Goal: Task Accomplishment & Management: Manage account settings

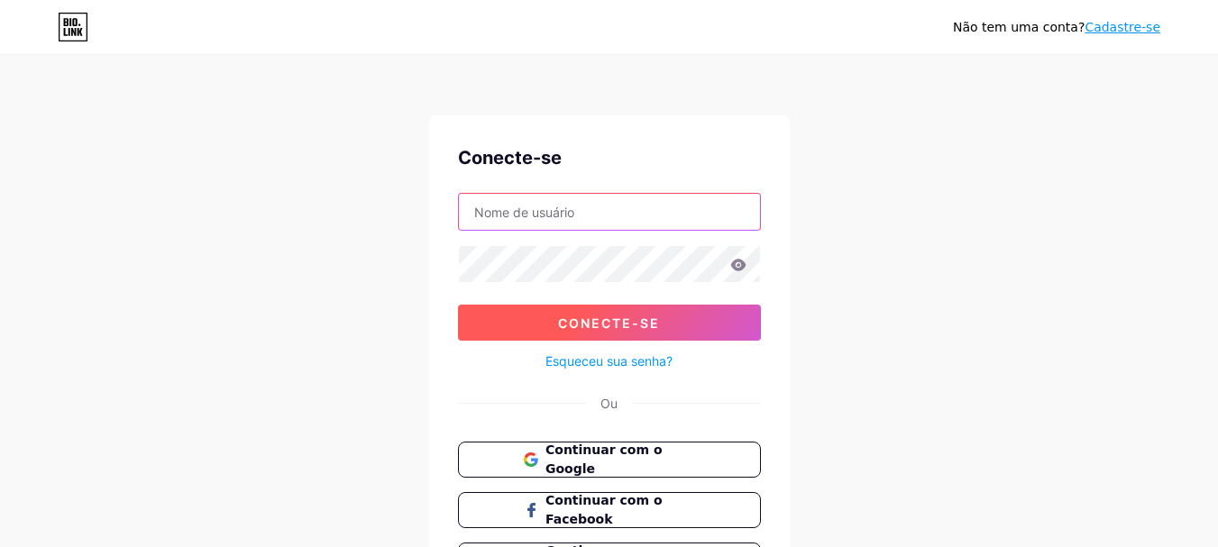
type input "[EMAIL_ADDRESS][DOMAIN_NAME]"
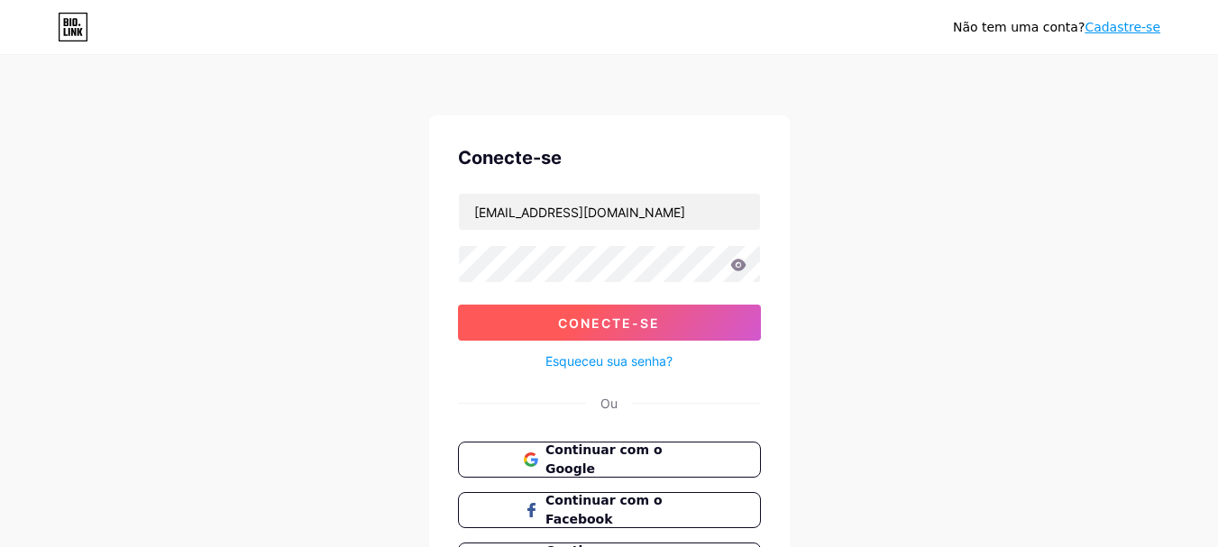
click at [617, 317] on font "Conecte-se" at bounding box center [609, 322] width 102 height 15
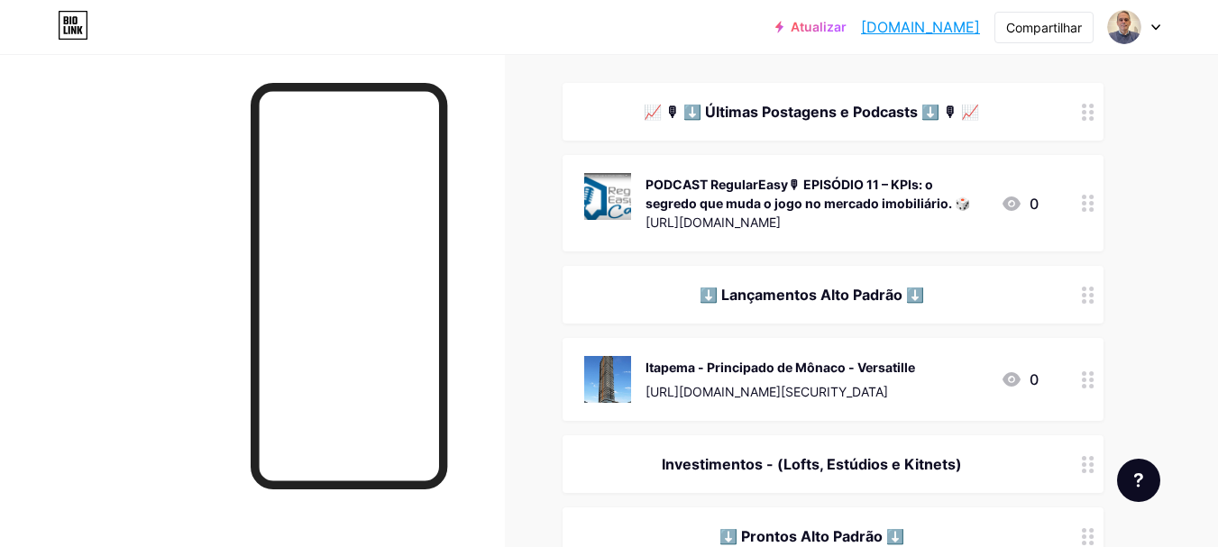
scroll to position [169, 0]
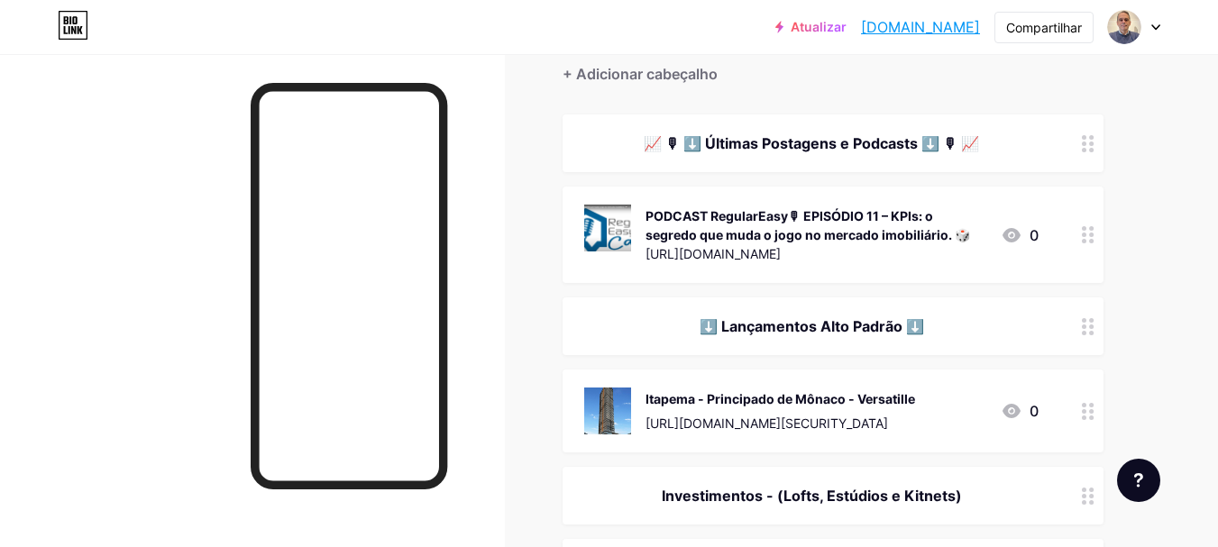
click at [1086, 238] on icon at bounding box center [1088, 234] width 13 height 17
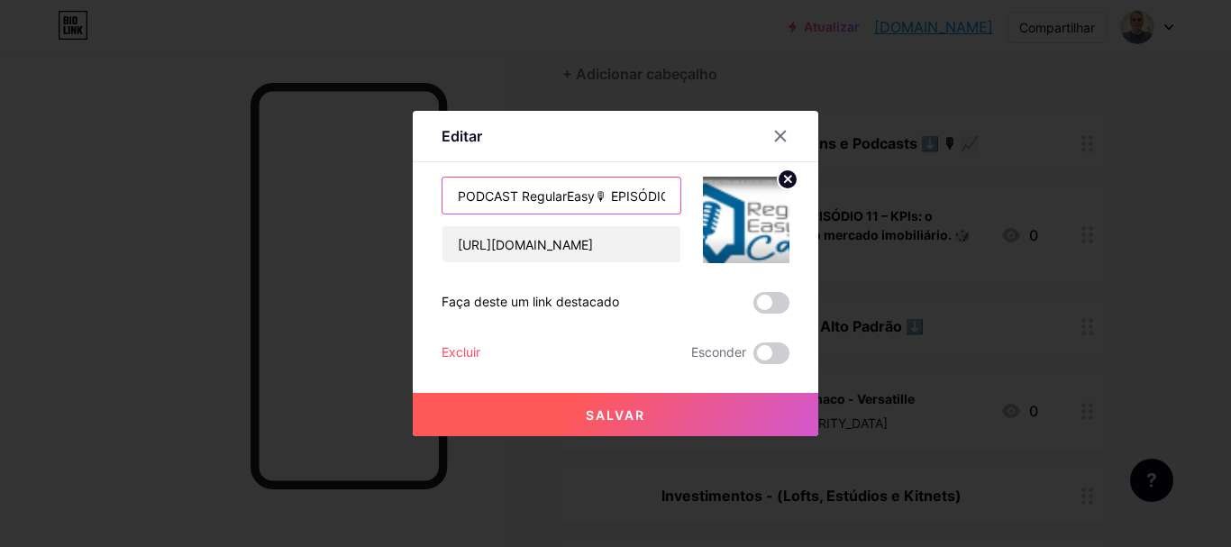
click at [562, 200] on input "PODCAST RegularEasy🎙 EPISÓDIO 11 – KPIs: o segredo que muda o jogo no mercado i…" at bounding box center [562, 196] width 238 height 36
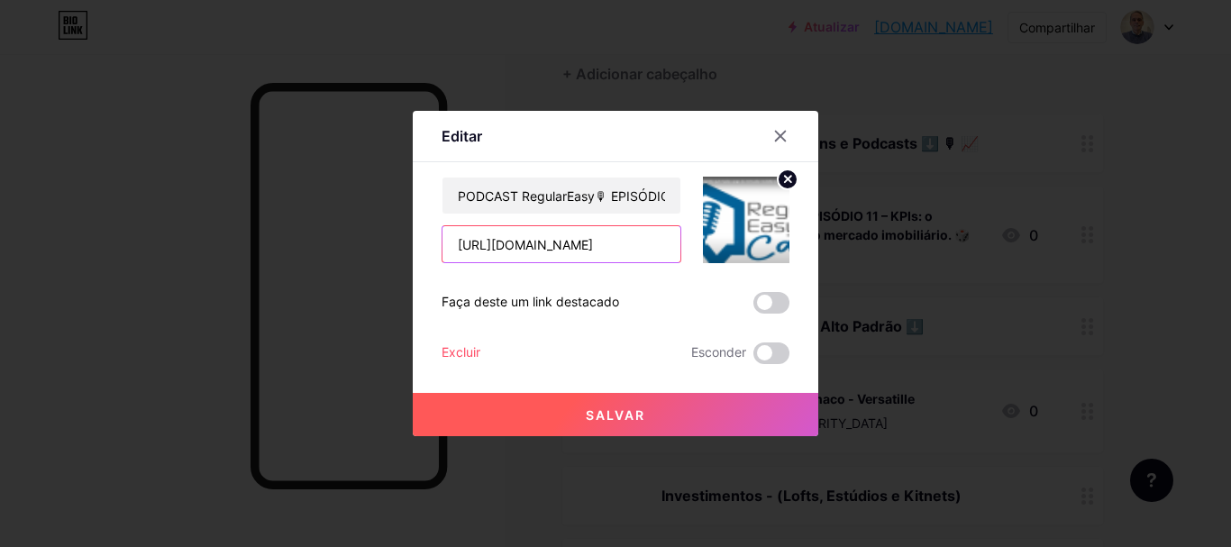
click at [562, 242] on input "[URL][DOMAIN_NAME]" at bounding box center [562, 244] width 238 height 36
click at [632, 407] on font "Salvar" at bounding box center [615, 414] width 59 height 15
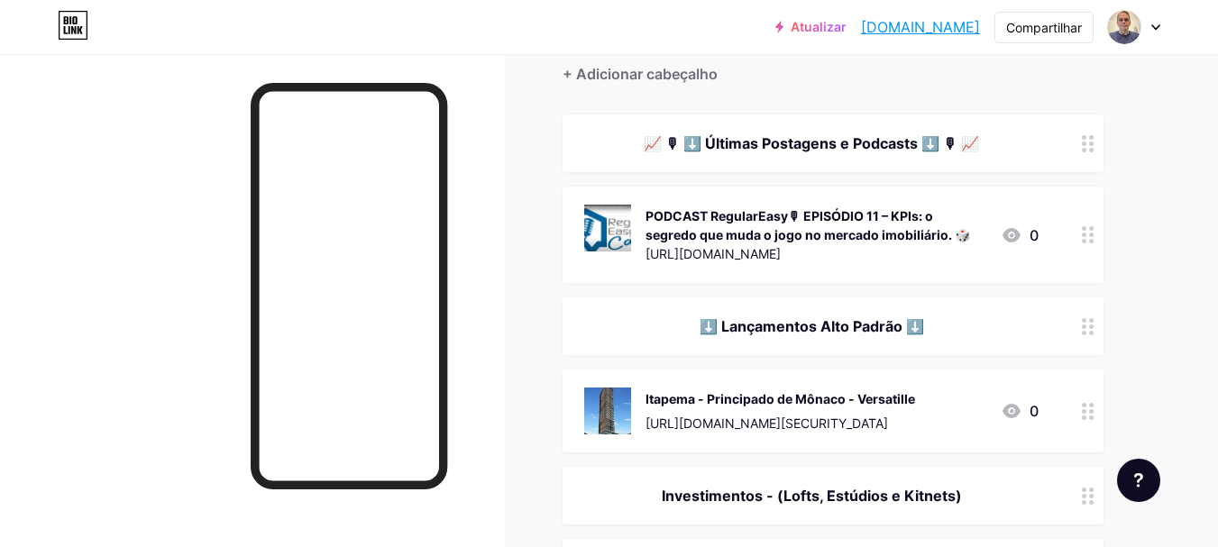
click at [1083, 234] on circle at bounding box center [1084, 235] width 5 height 5
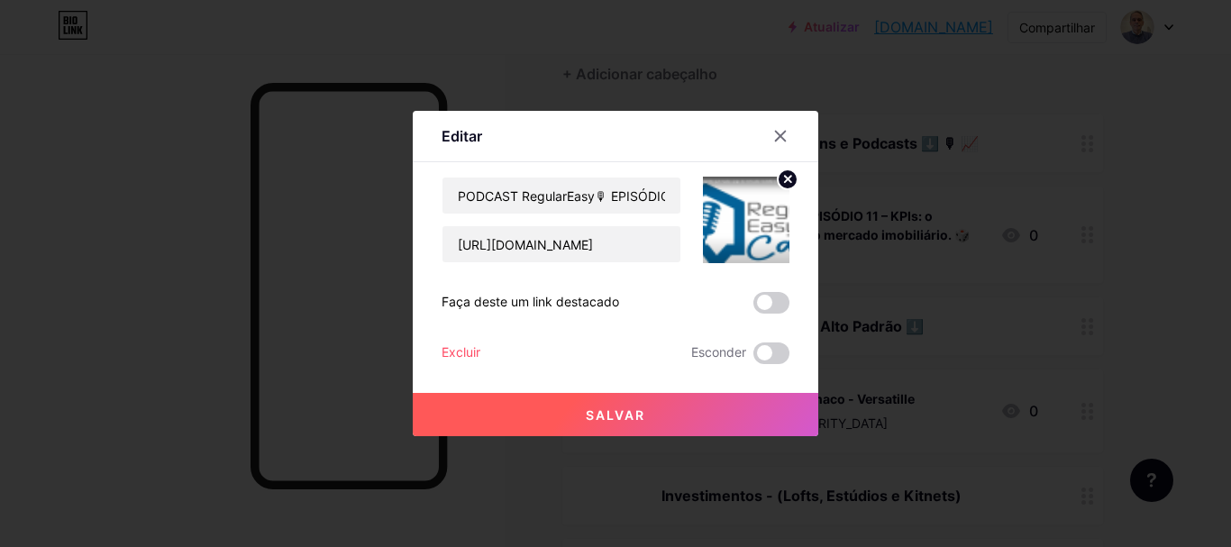
click at [743, 206] on img at bounding box center [746, 220] width 87 height 87
click at [553, 198] on input "PODCAST RegularEasy🎙 EPISÓDIO 11 – KPIs: o segredo que muda o jogo no mercado i…" at bounding box center [562, 196] width 238 height 36
click at [533, 252] on input "[URL][DOMAIN_NAME]" at bounding box center [562, 244] width 238 height 36
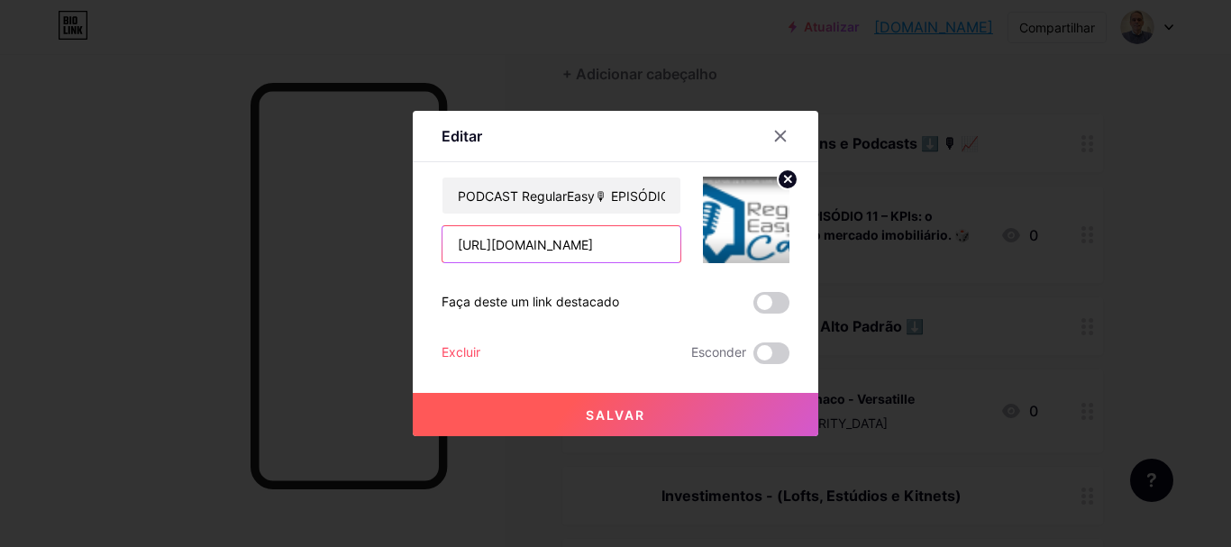
click at [533, 252] on input "[URL][DOMAIN_NAME]" at bounding box center [562, 244] width 238 height 36
click at [614, 413] on font "Salvar" at bounding box center [615, 414] width 59 height 15
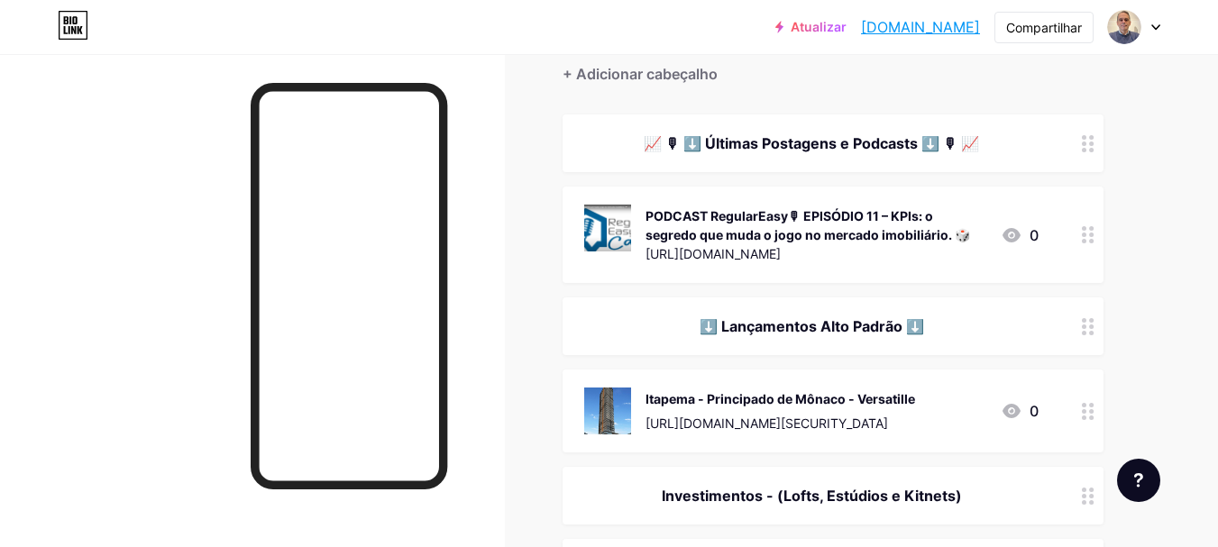
click at [879, 25] on font "[DOMAIN_NAME]" at bounding box center [920, 27] width 119 height 18
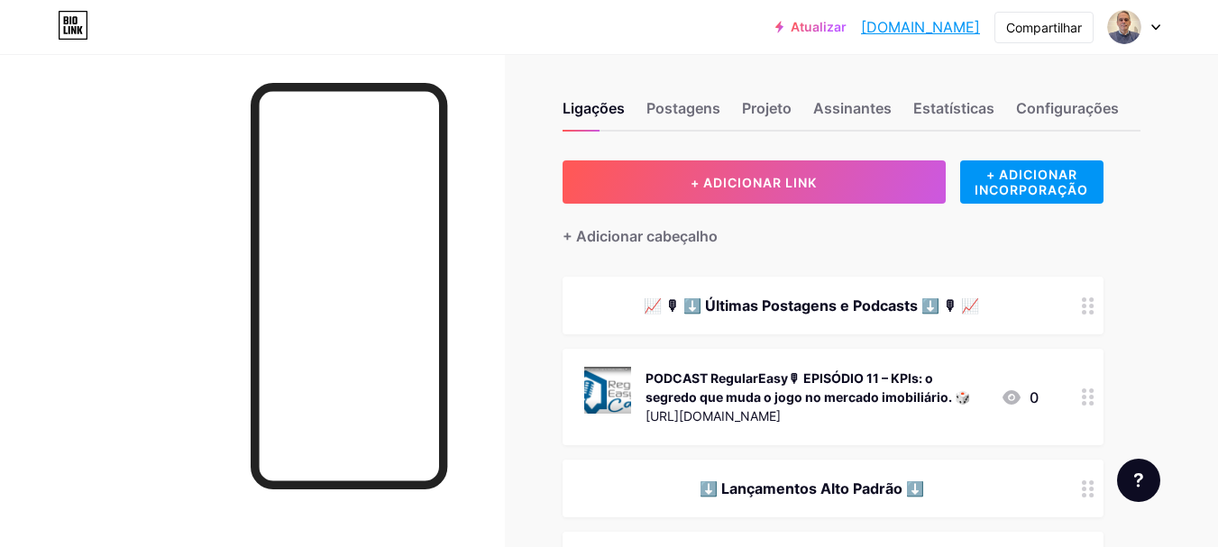
scroll to position [0, 0]
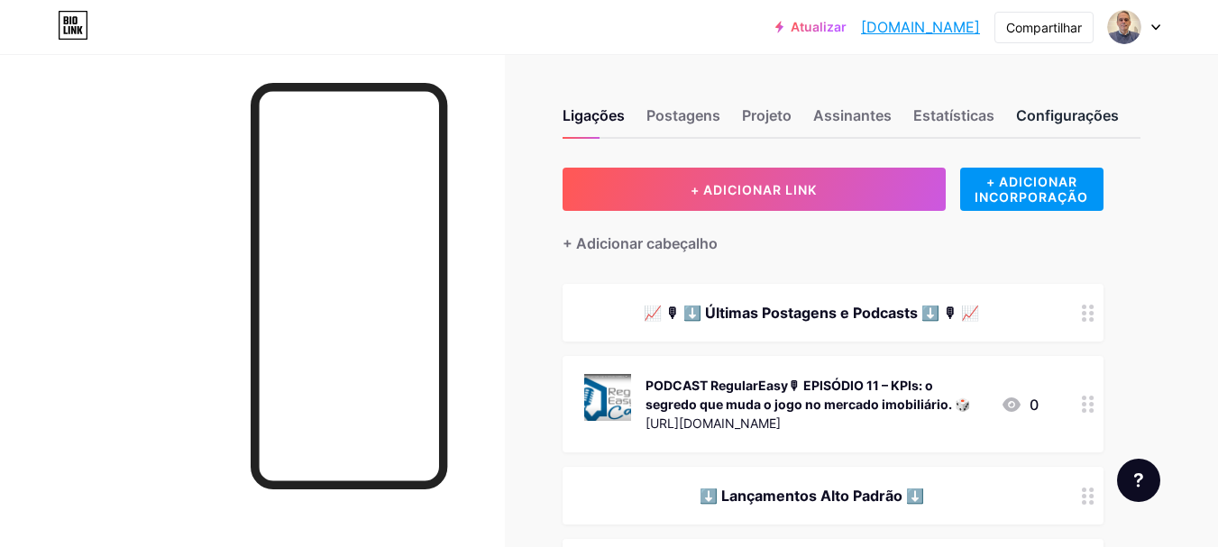
click at [1075, 117] on font "Configurações" at bounding box center [1067, 115] width 103 height 18
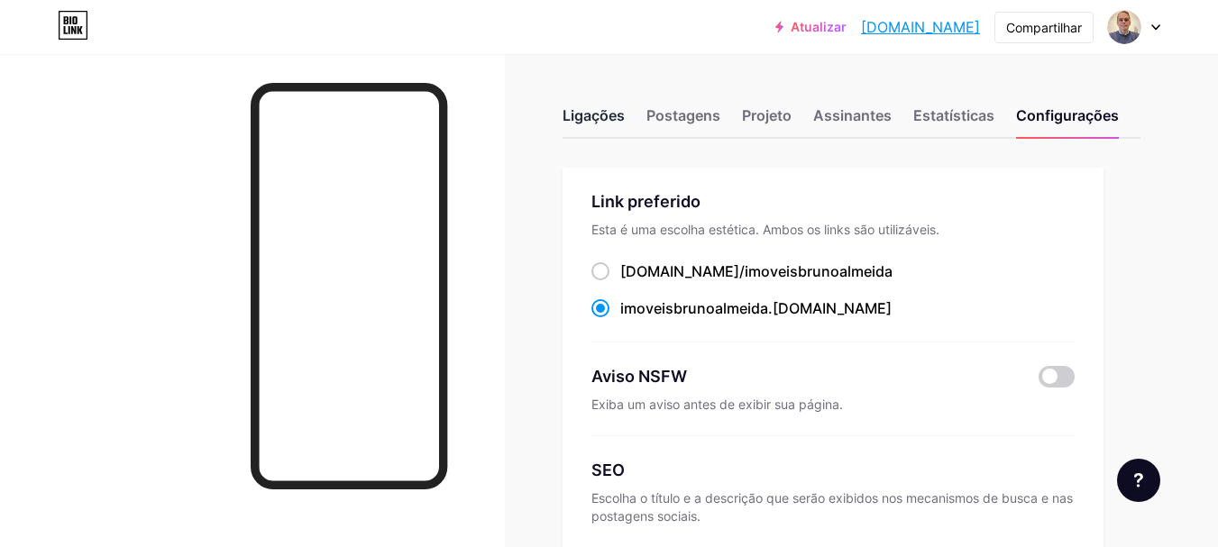
click at [595, 120] on font "Ligações" at bounding box center [593, 115] width 62 height 18
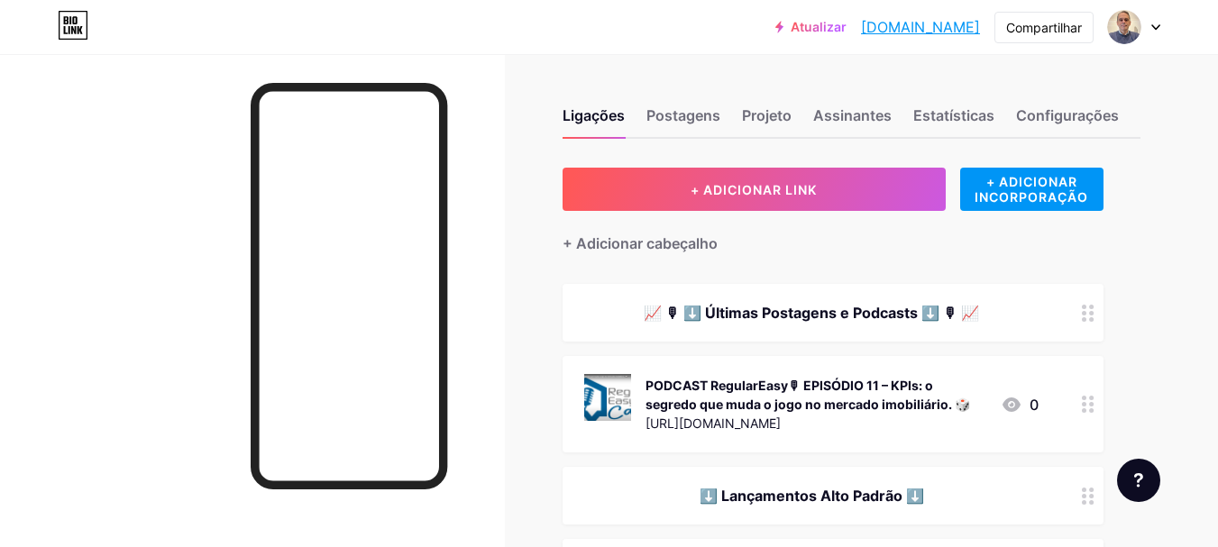
click at [1155, 28] on icon at bounding box center [1155, 27] width 7 height 5
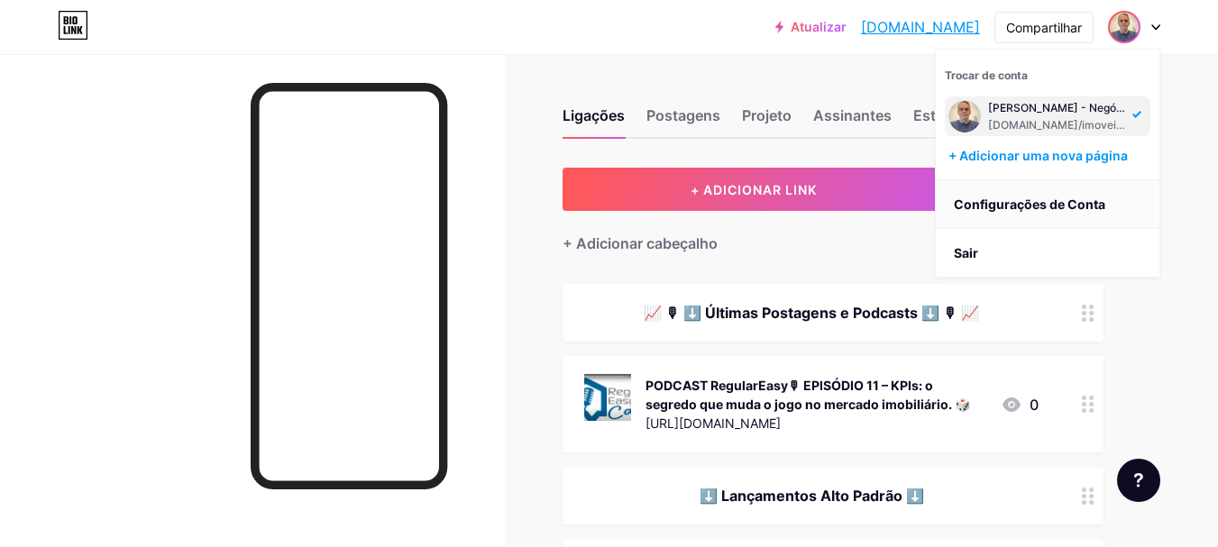
click at [1028, 203] on font "Configurações de Conta" at bounding box center [1029, 203] width 151 height 15
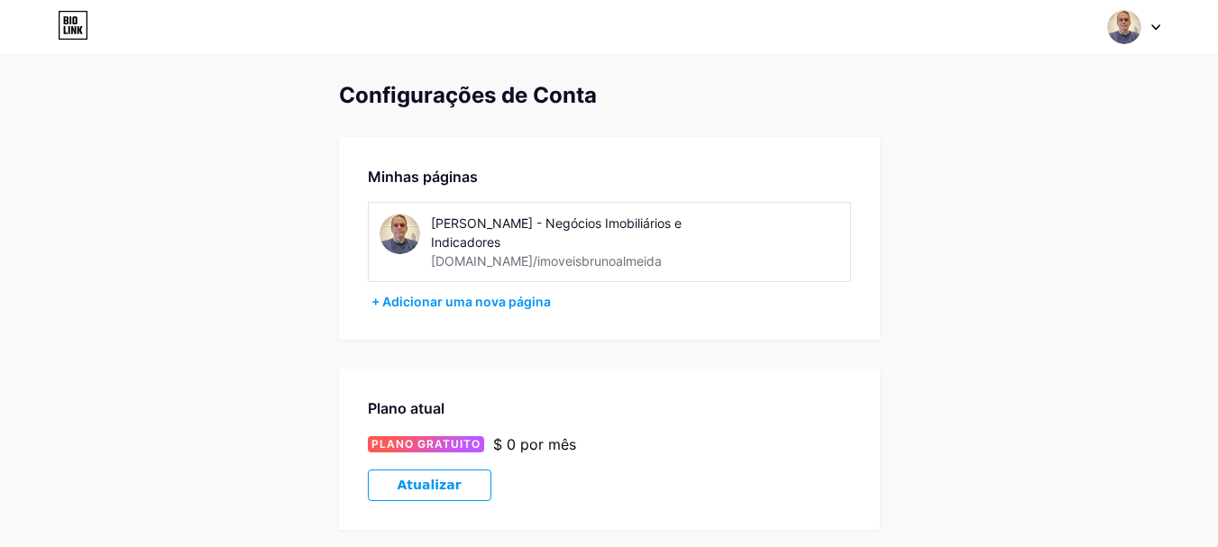
click at [397, 233] on img at bounding box center [399, 234] width 41 height 41
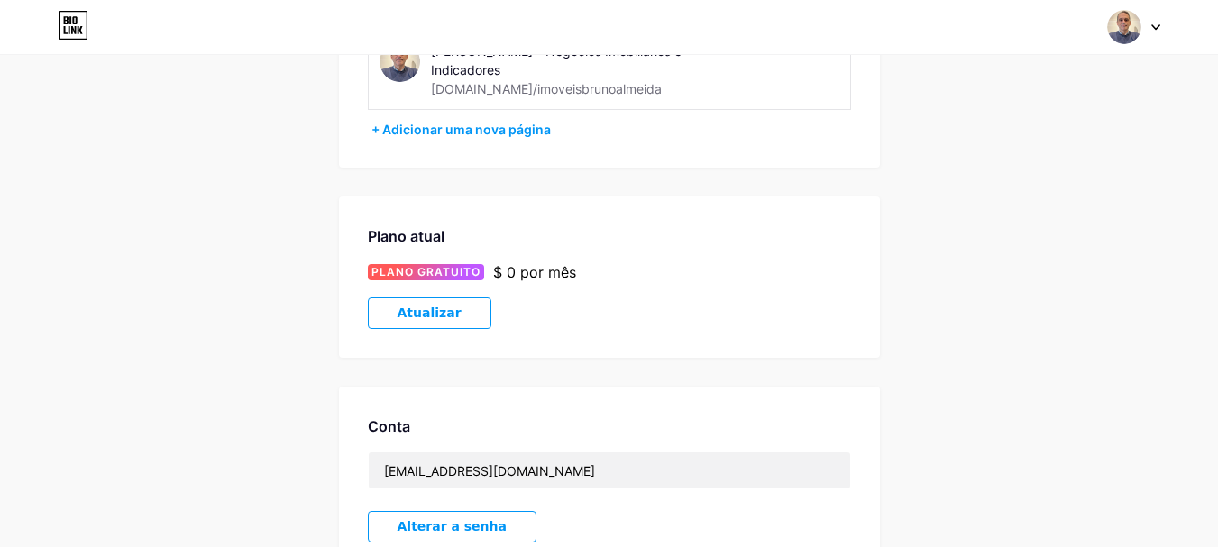
scroll to position [116, 0]
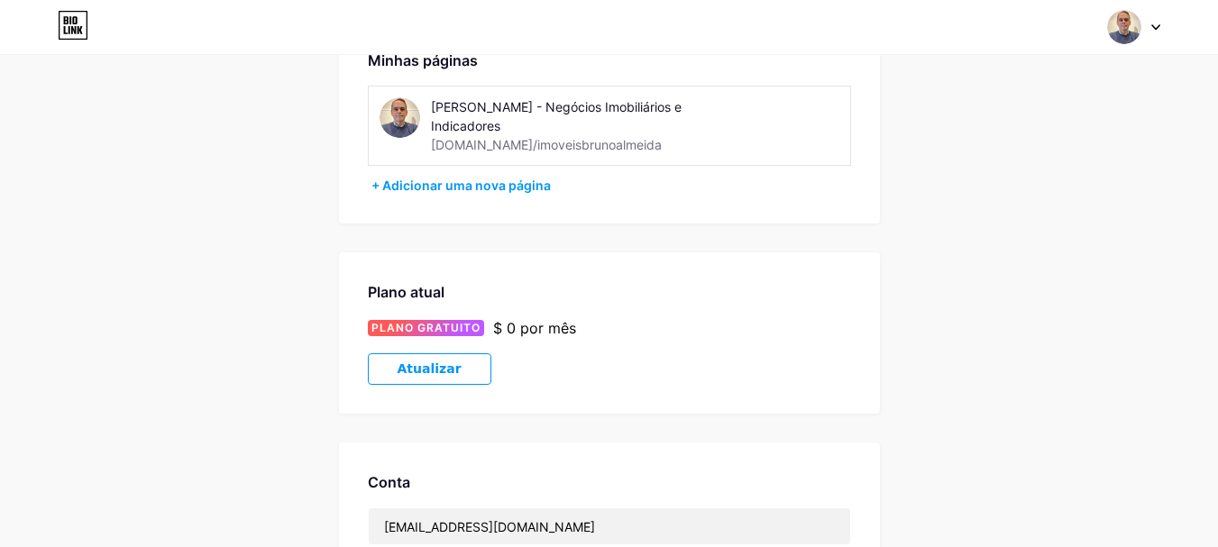
click at [1155, 24] on icon at bounding box center [1155, 27] width 9 height 6
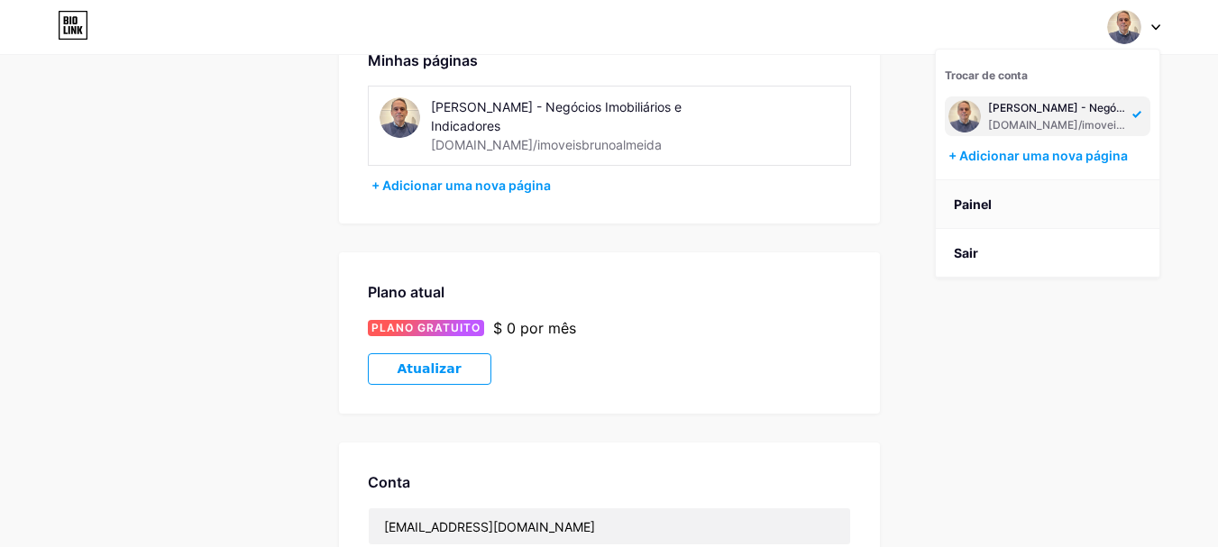
click at [993, 204] on link "Painel" at bounding box center [1048, 204] width 224 height 49
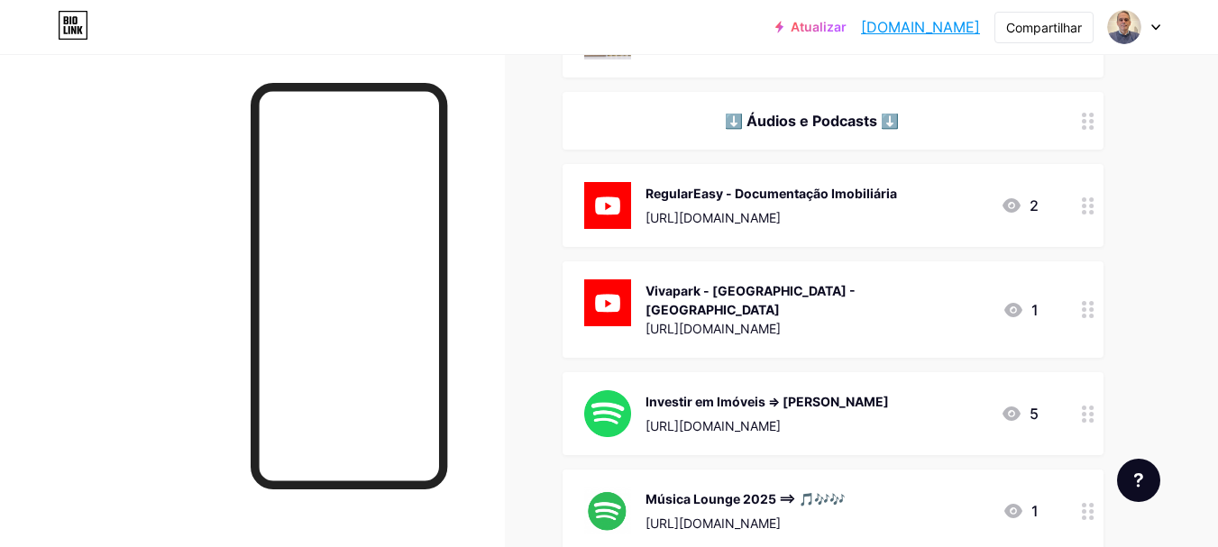
scroll to position [2163, 0]
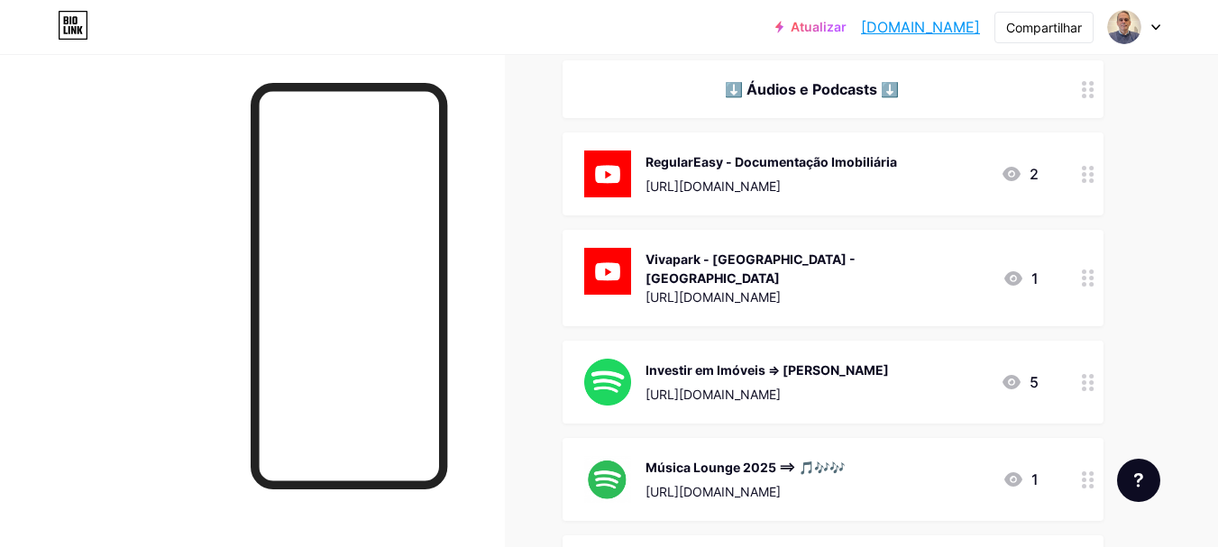
click at [1083, 172] on circle at bounding box center [1084, 174] width 5 height 5
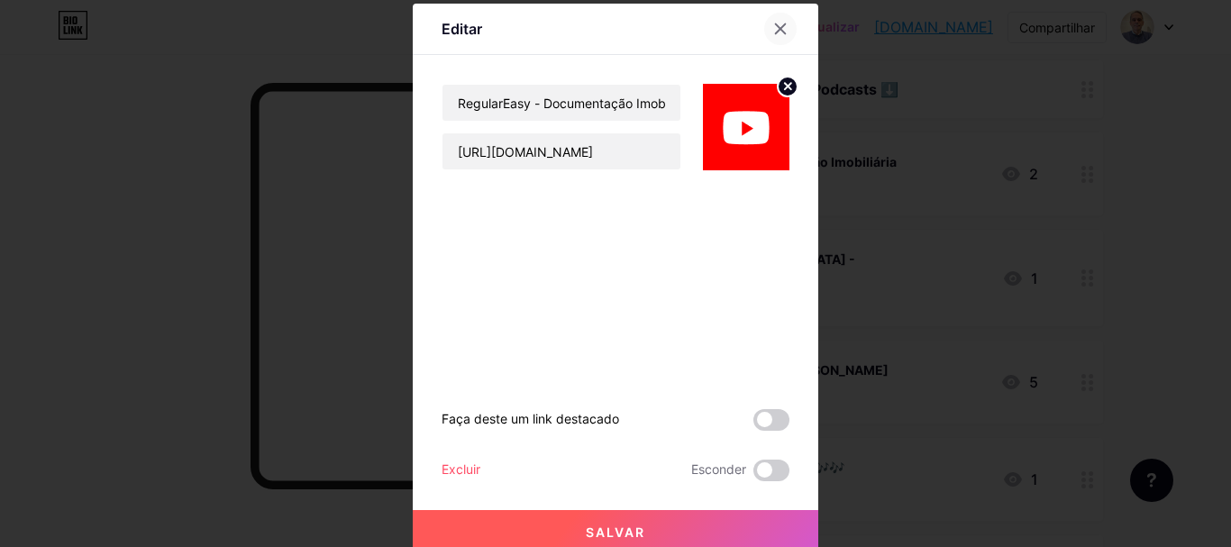
click at [776, 31] on icon at bounding box center [781, 29] width 10 height 10
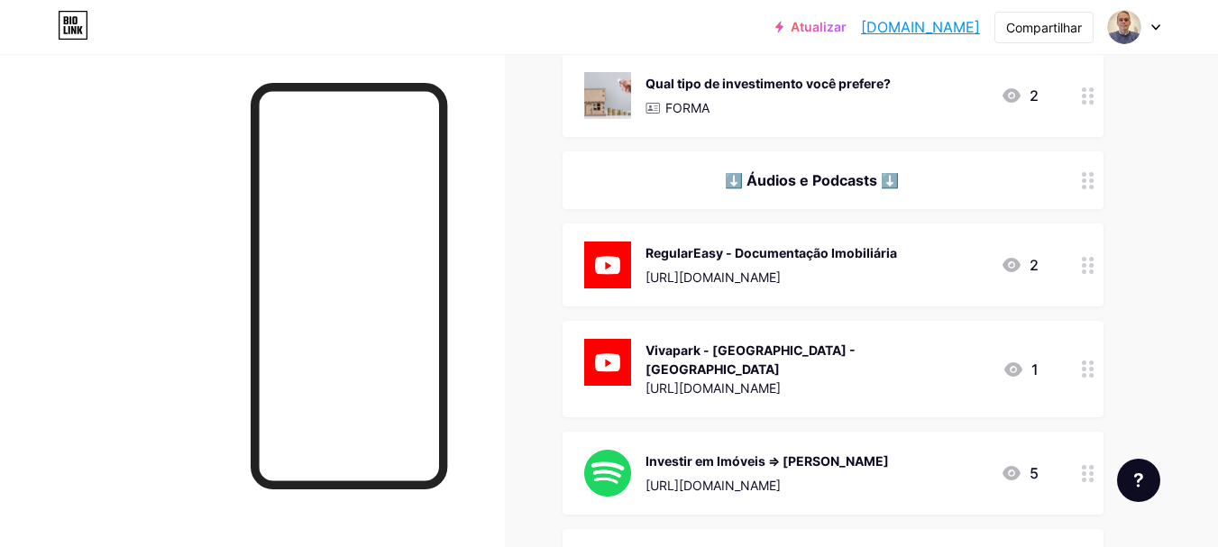
scroll to position [2073, 0]
click at [1090, 269] on circle at bounding box center [1091, 271] width 5 height 5
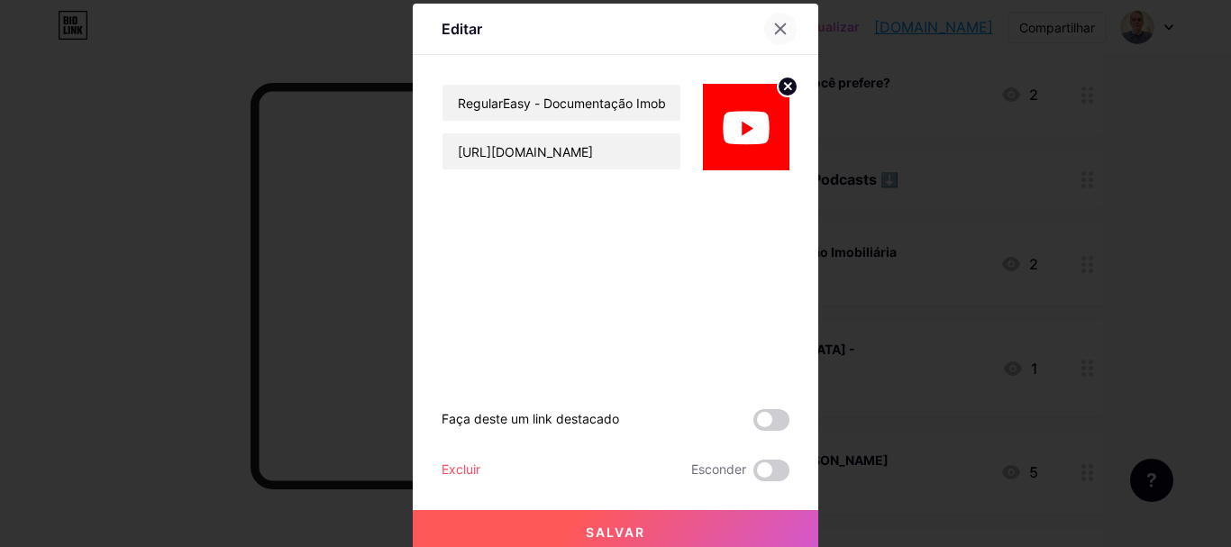
click at [780, 28] on icon at bounding box center [780, 29] width 14 height 14
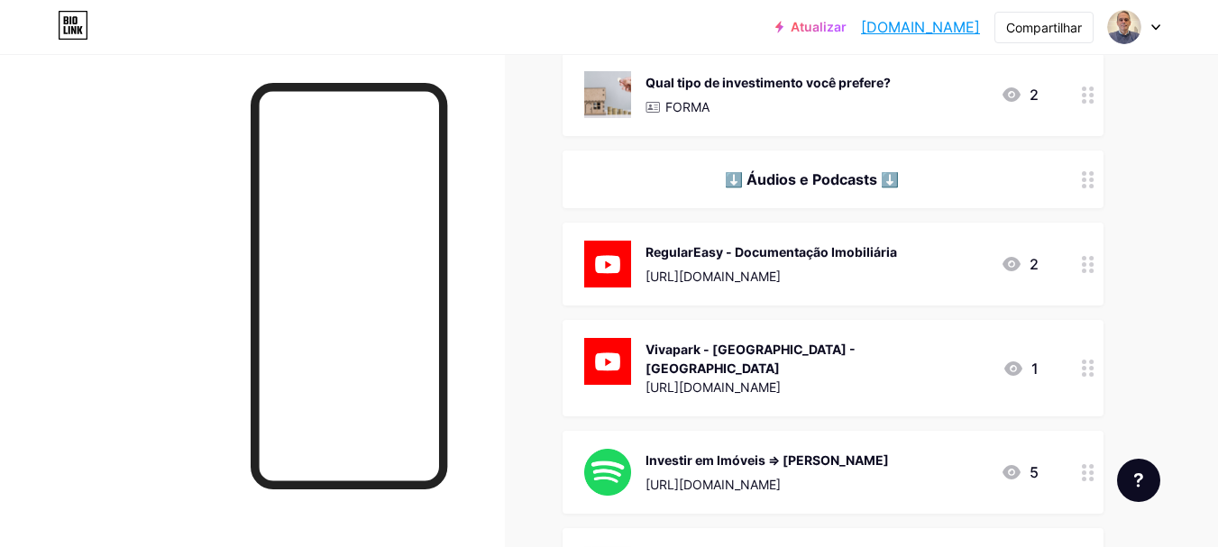
click at [1091, 372] on circle at bounding box center [1091, 374] width 5 height 5
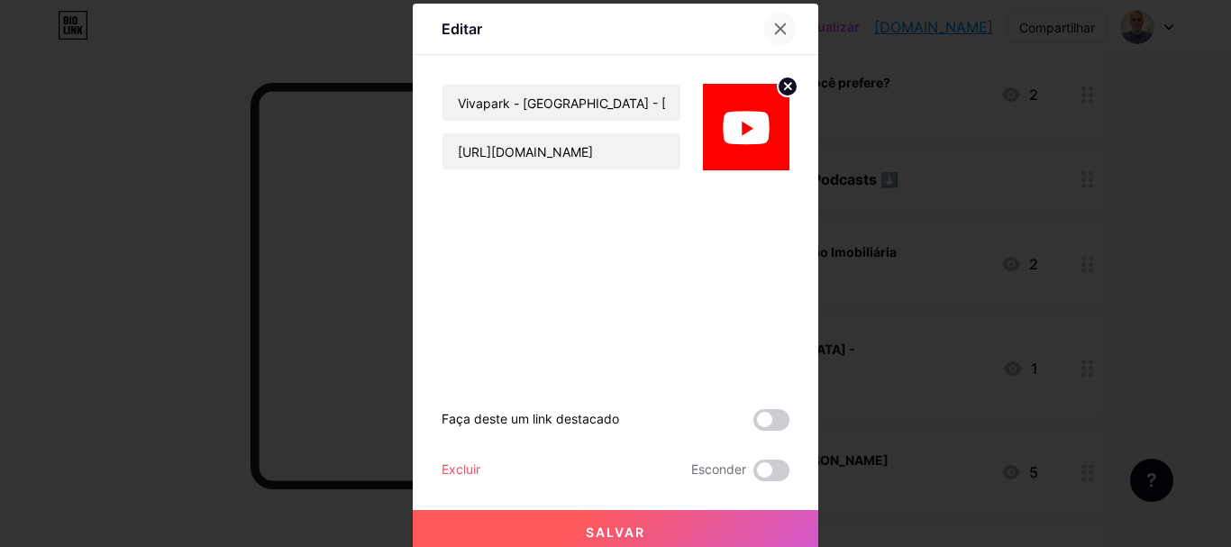
click at [774, 25] on icon at bounding box center [780, 29] width 14 height 14
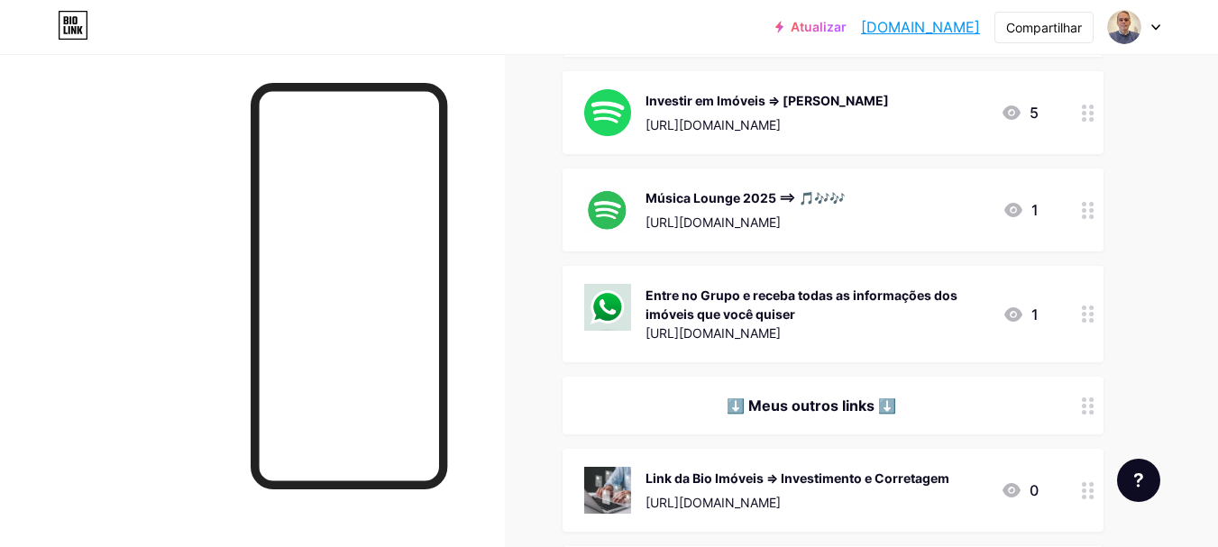
scroll to position [2434, 0]
